Goal: Information Seeking & Learning: Find specific fact

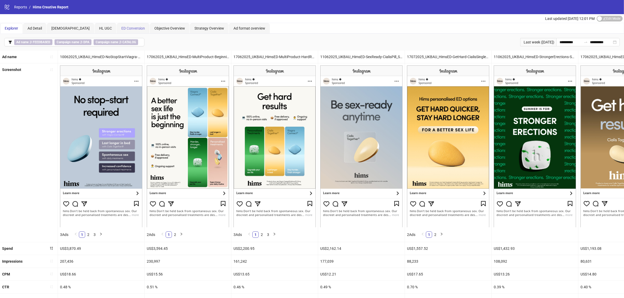
click at [122, 25] on div "ED Conversion" at bounding box center [133, 28] width 33 height 10
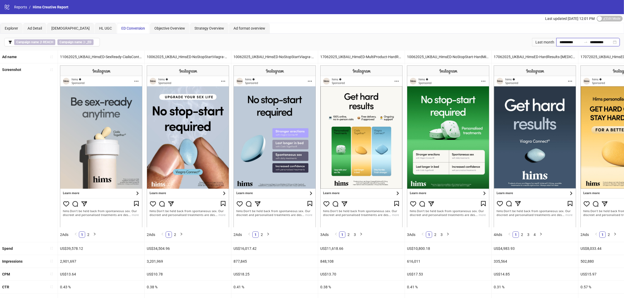
click at [570, 45] on input "**********" at bounding box center [571, 42] width 22 height 6
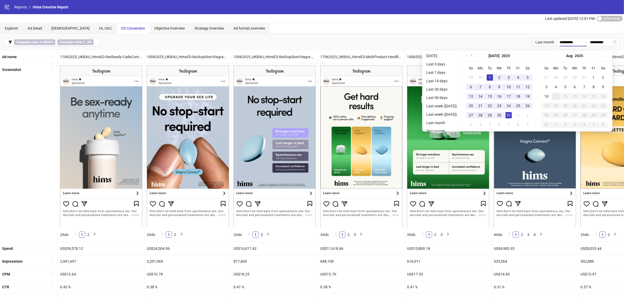
click at [522, 29] on div "Explorer Ad Detail HL Conversion HL UGC ED Conversion Objective Overview Strate…" at bounding box center [312, 28] width 624 height 10
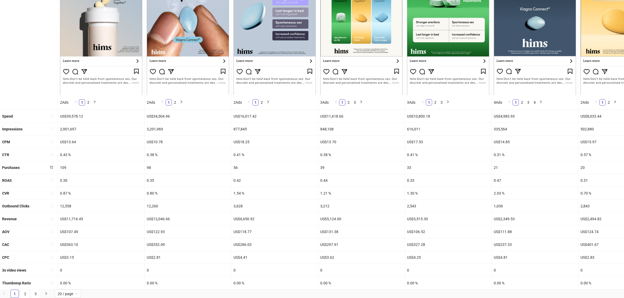
scroll to position [140, 0]
click at [54, 241] on button "button" at bounding box center [51, 245] width 8 height 8
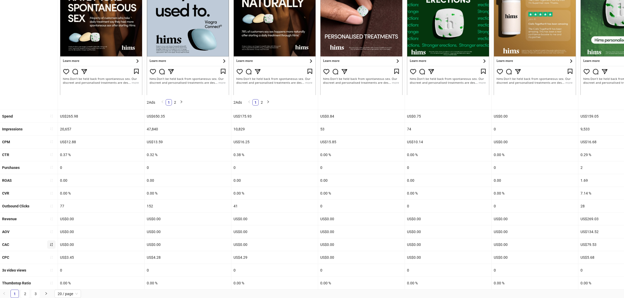
click at [54, 241] on button "button" at bounding box center [51, 245] width 8 height 8
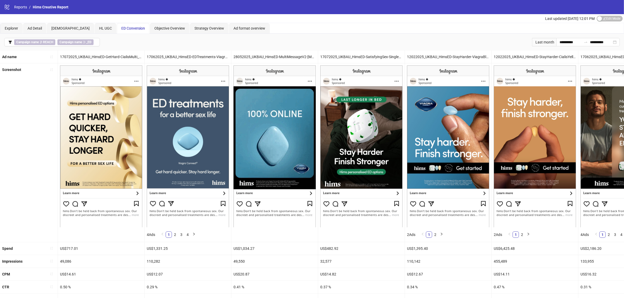
scroll to position [98, 0]
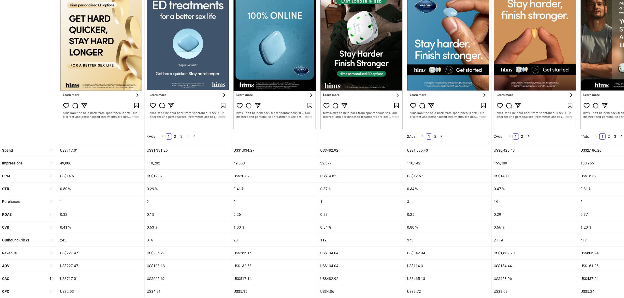
click at [75, 150] on div "US$717.01" at bounding box center [101, 150] width 87 height 13
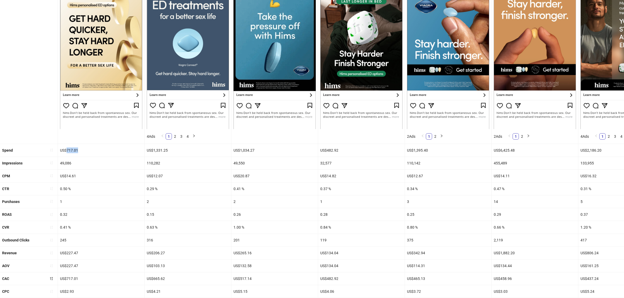
click at [75, 150] on div "US$717.01" at bounding box center [101, 150] width 87 height 13
copy div "717.01"
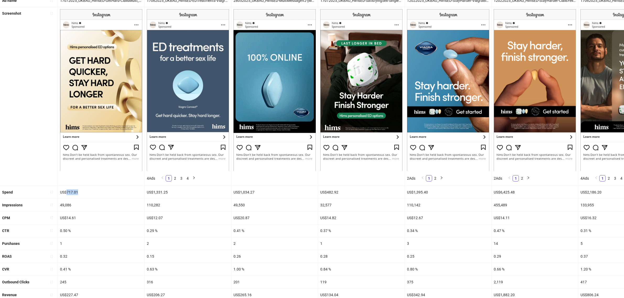
scroll to position [140, 0]
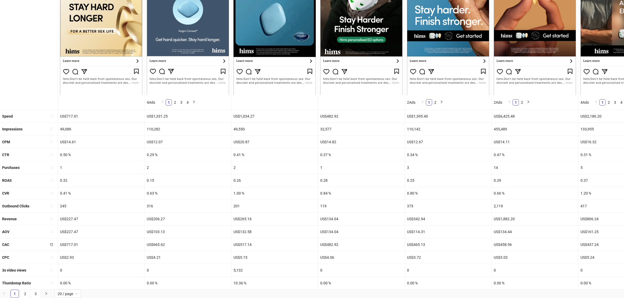
click at [63, 149] on div "0.50 %" at bounding box center [101, 155] width 87 height 13
click at [64, 149] on div "0.50 %" at bounding box center [101, 155] width 87 height 13
copy div "0.50"
click at [63, 187] on div "0.41 %" at bounding box center [101, 193] width 87 height 13
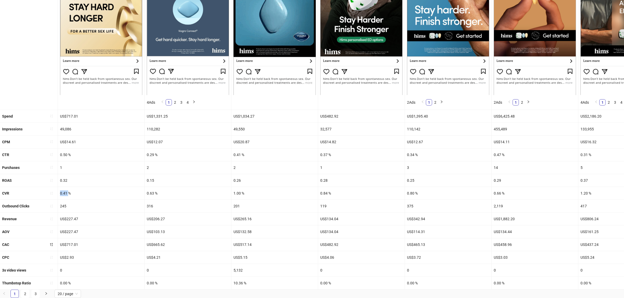
click at [63, 187] on div "0.41 %" at bounding box center [101, 193] width 87 height 13
copy div "0.41"
click at [107, 192] on div "0.41 %" at bounding box center [101, 193] width 87 height 13
click at [66, 251] on div "US$2.93" at bounding box center [101, 257] width 87 height 13
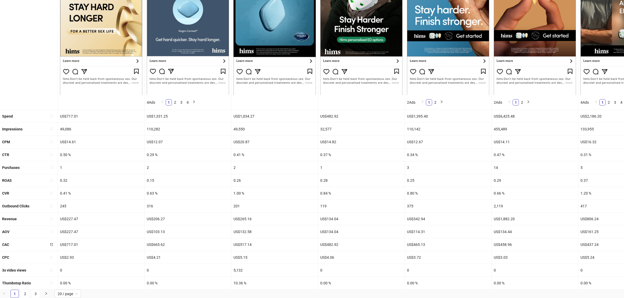
click at [73, 239] on div "US$717.01" at bounding box center [101, 245] width 87 height 13
copy div "717.01"
click at [107, 214] on div "US$227.47" at bounding box center [101, 219] width 87 height 13
click at [49, 164] on button "button" at bounding box center [51, 168] width 8 height 8
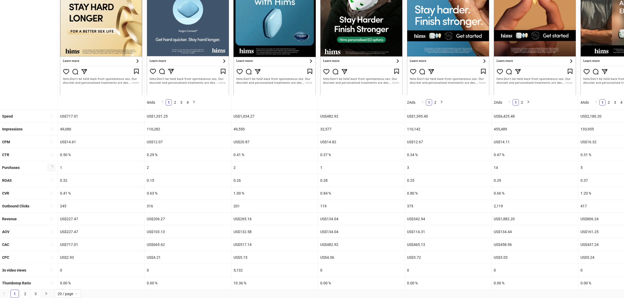
scroll to position [127, 0]
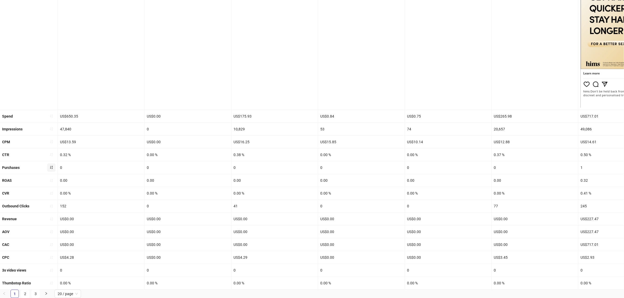
click at [49, 164] on button "button" at bounding box center [51, 168] width 8 height 8
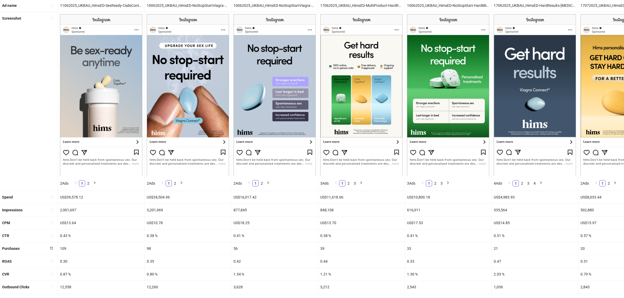
scroll to position [66, 0]
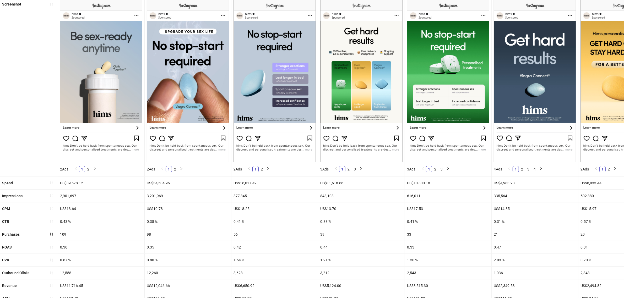
click at [74, 183] on div "US$39,578.12" at bounding box center [101, 183] width 87 height 13
click at [75, 183] on div "US$39,578.12" at bounding box center [101, 183] width 87 height 13
copy div "39,578.12"
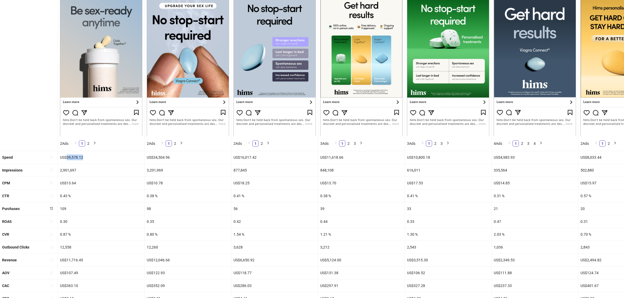
scroll to position [98, 0]
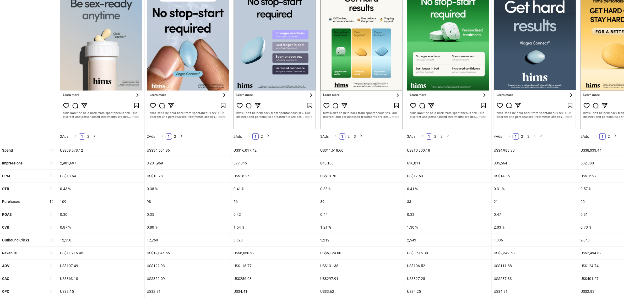
click at [164, 150] on div "US$34,504.96" at bounding box center [188, 150] width 87 height 13
copy div "34,504.96"
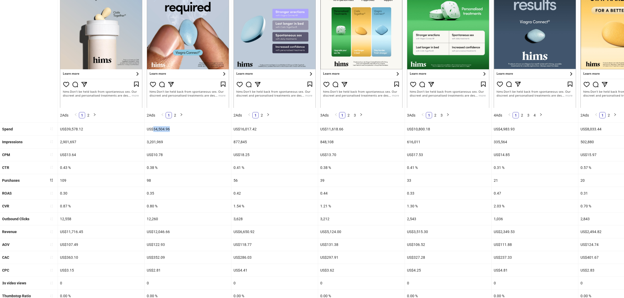
scroll to position [140, 0]
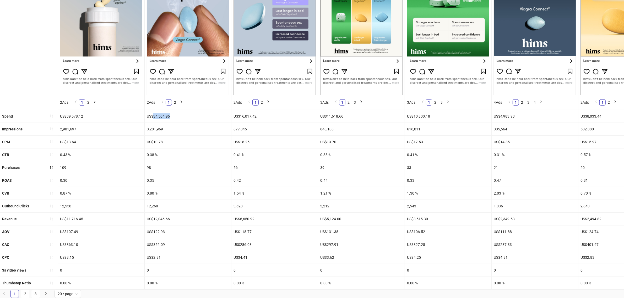
click at [177, 164] on div "98" at bounding box center [188, 167] width 87 height 13
click at [64, 149] on div "0.43 %" at bounding box center [101, 155] width 87 height 13
copy div "0.43"
drag, startPoint x: 153, startPoint y: 148, endPoint x: 143, endPoint y: 148, distance: 9.7
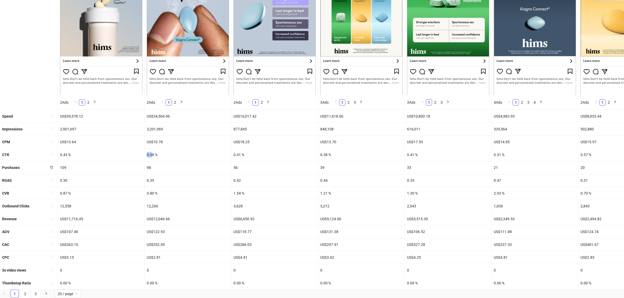
copy div "0.3"
click at [150, 187] on div "0.80 %" at bounding box center [188, 193] width 87 height 13
click at [180, 239] on div "US$352.09" at bounding box center [188, 245] width 87 height 13
